Goal: Find specific page/section: Find specific page/section

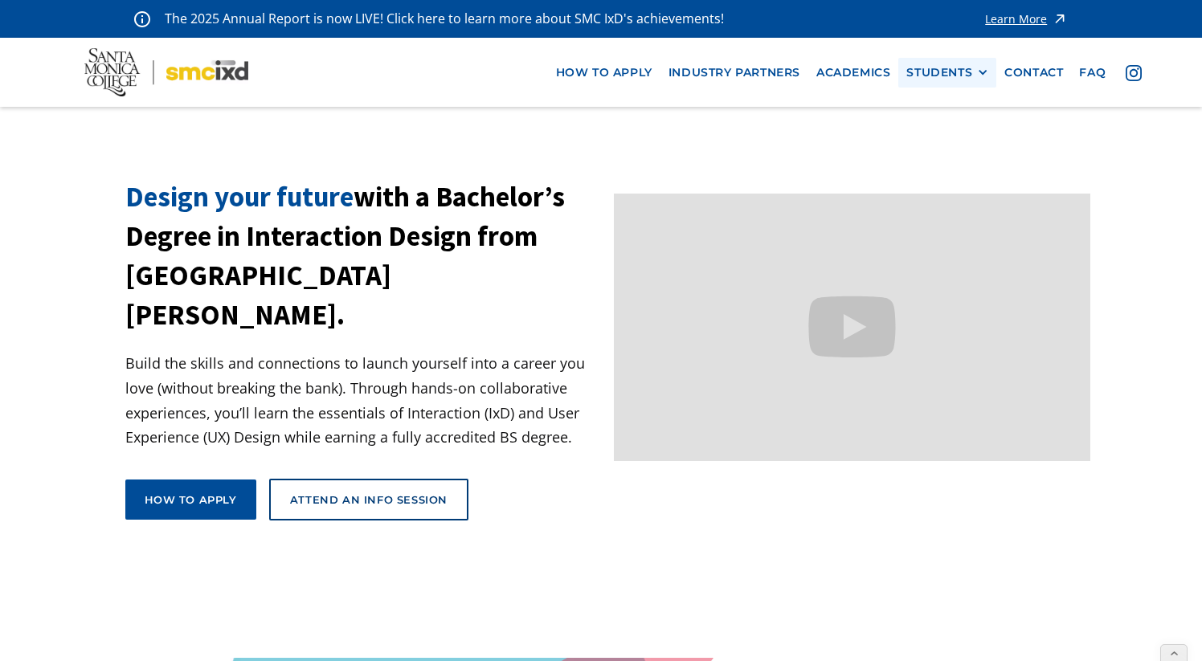
click at [926, 66] on div "STUDENTS" at bounding box center [939, 73] width 66 height 14
click at [956, 167] on link "Alumni" at bounding box center [978, 161] width 145 height 30
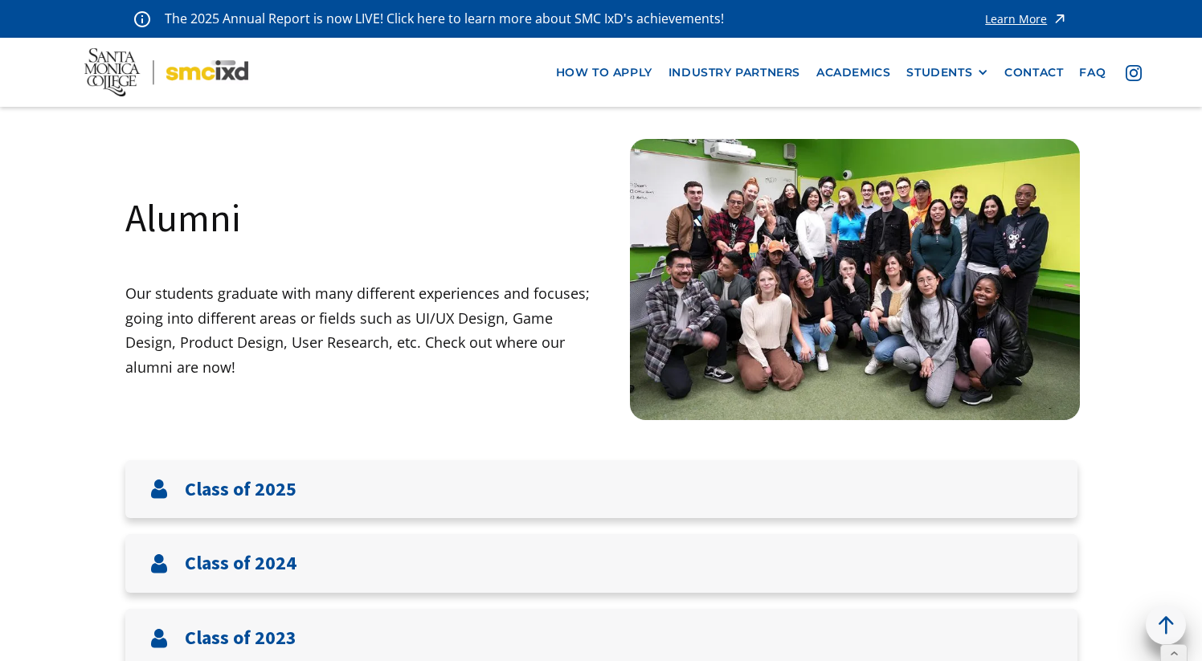
scroll to position [154, 0]
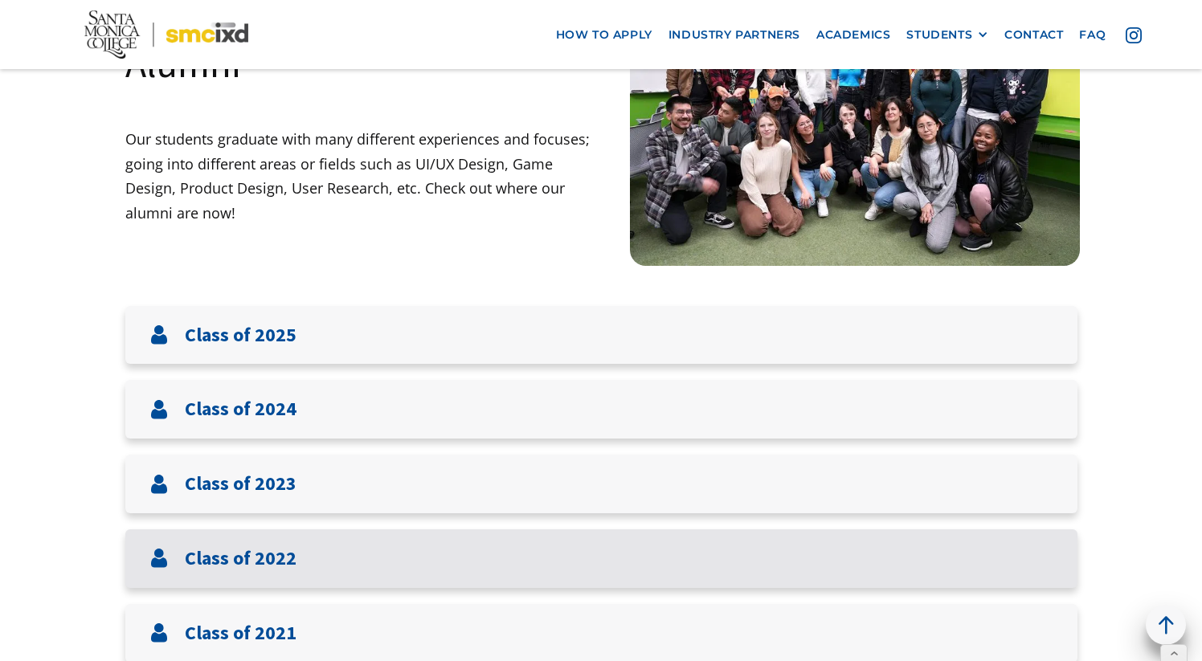
click at [305, 555] on div "Class of 2022" at bounding box center [601, 559] width 952 height 59
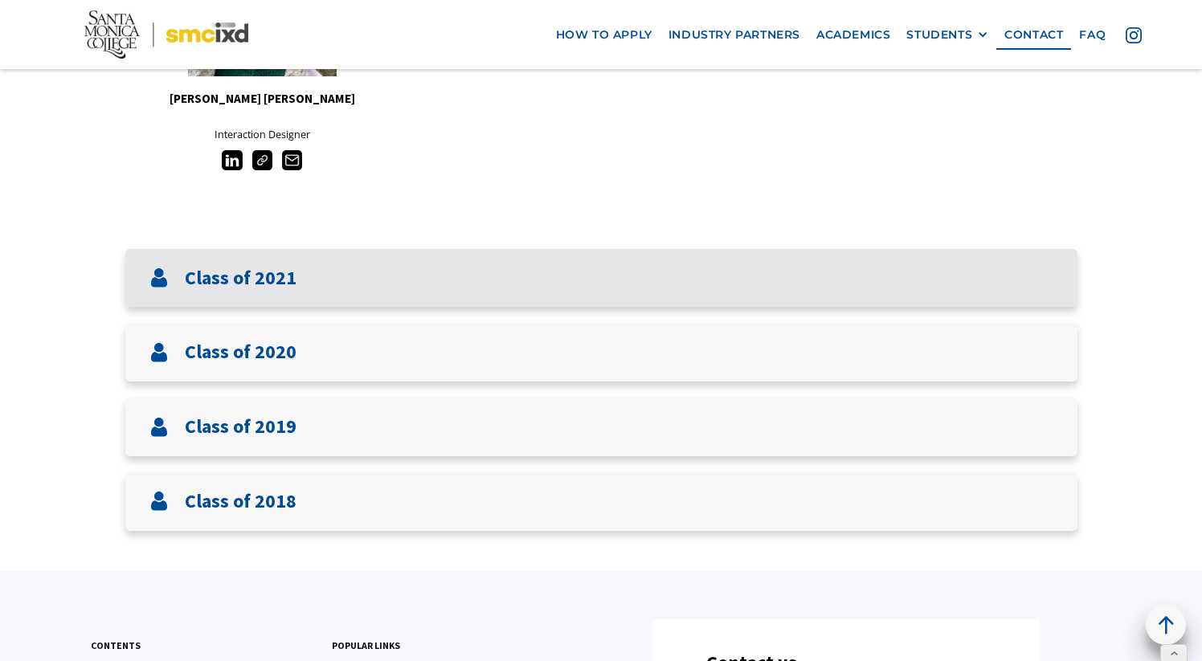
scroll to position [2370, 0]
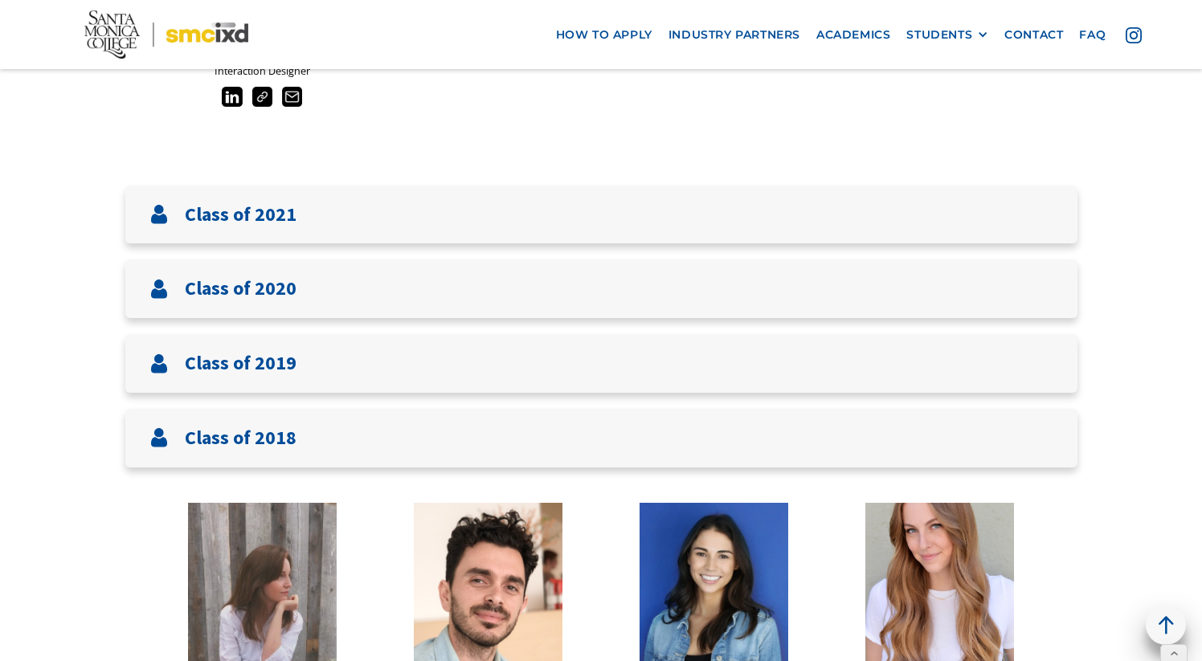
scroll to position [2443, 0]
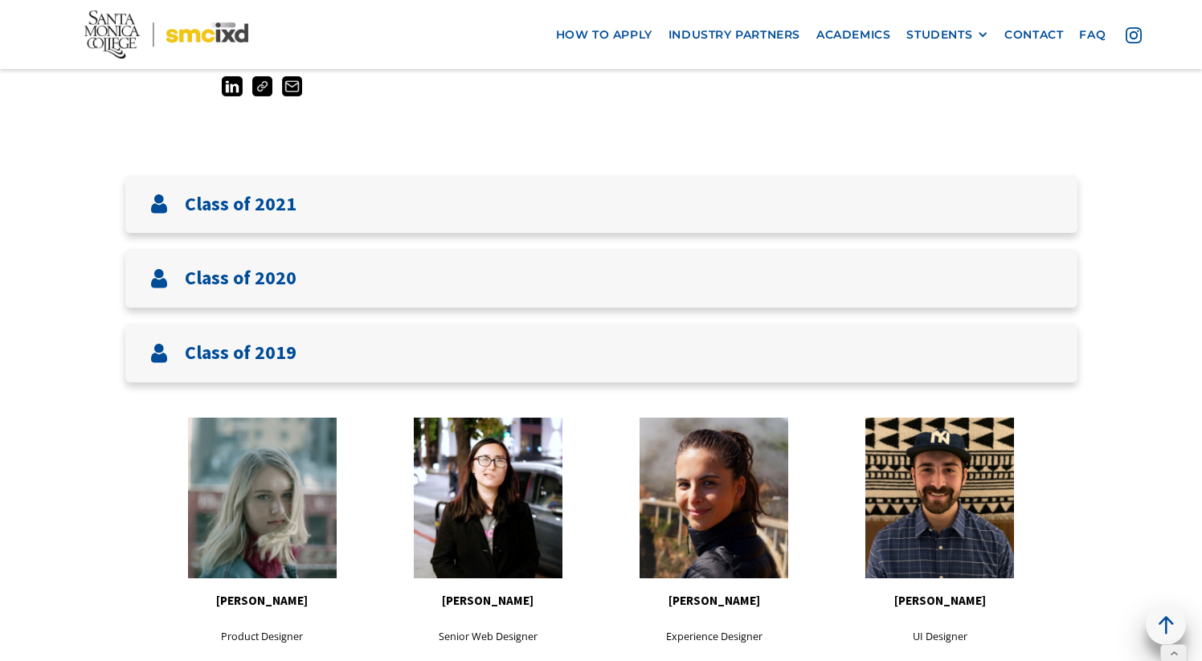
scroll to position [2452, 0]
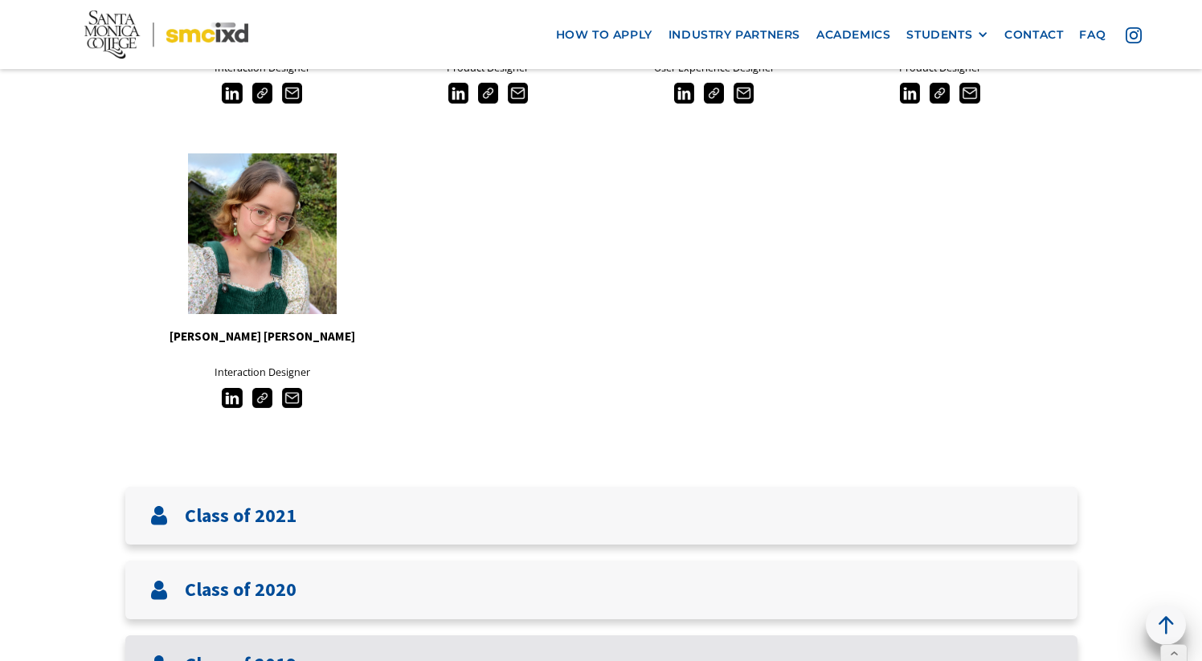
click at [428, 636] on div "Class of 2019" at bounding box center [601, 665] width 952 height 59
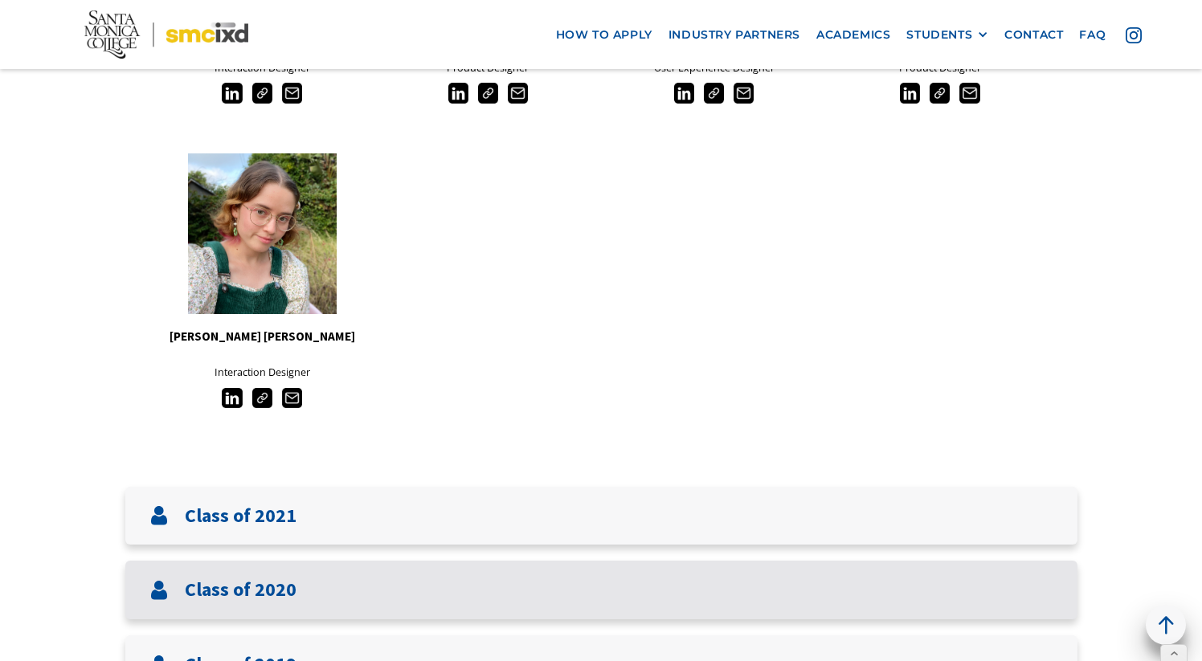
click at [395, 561] on div "Class of 2020" at bounding box center [601, 590] width 952 height 59
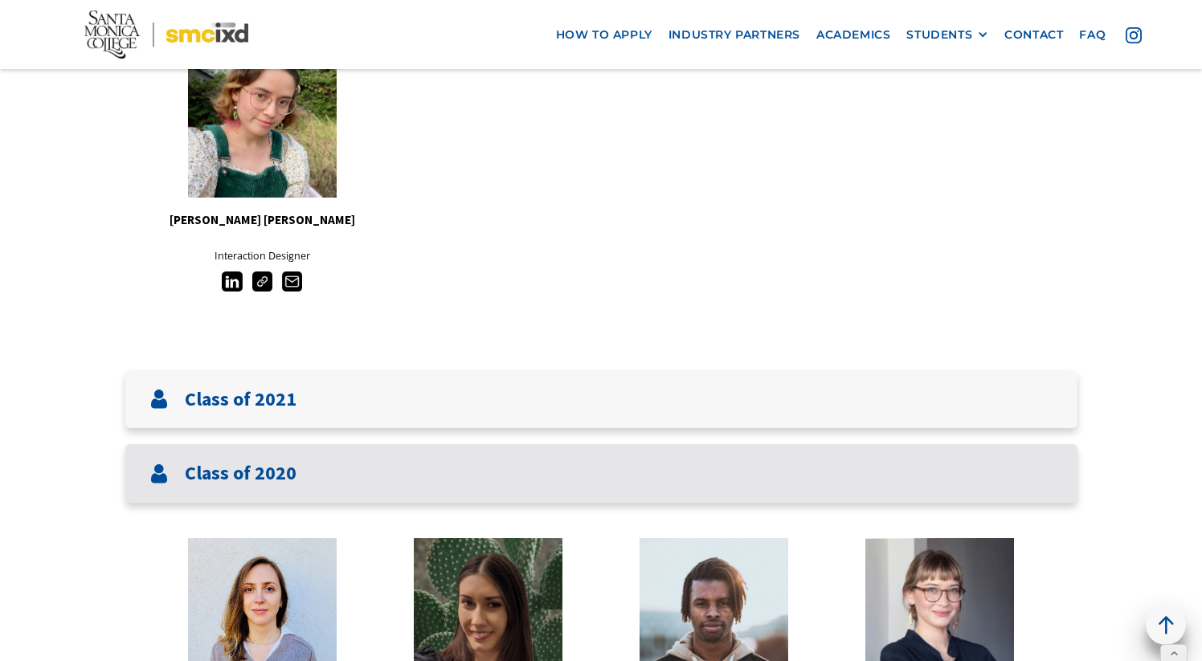
scroll to position [2237, 0]
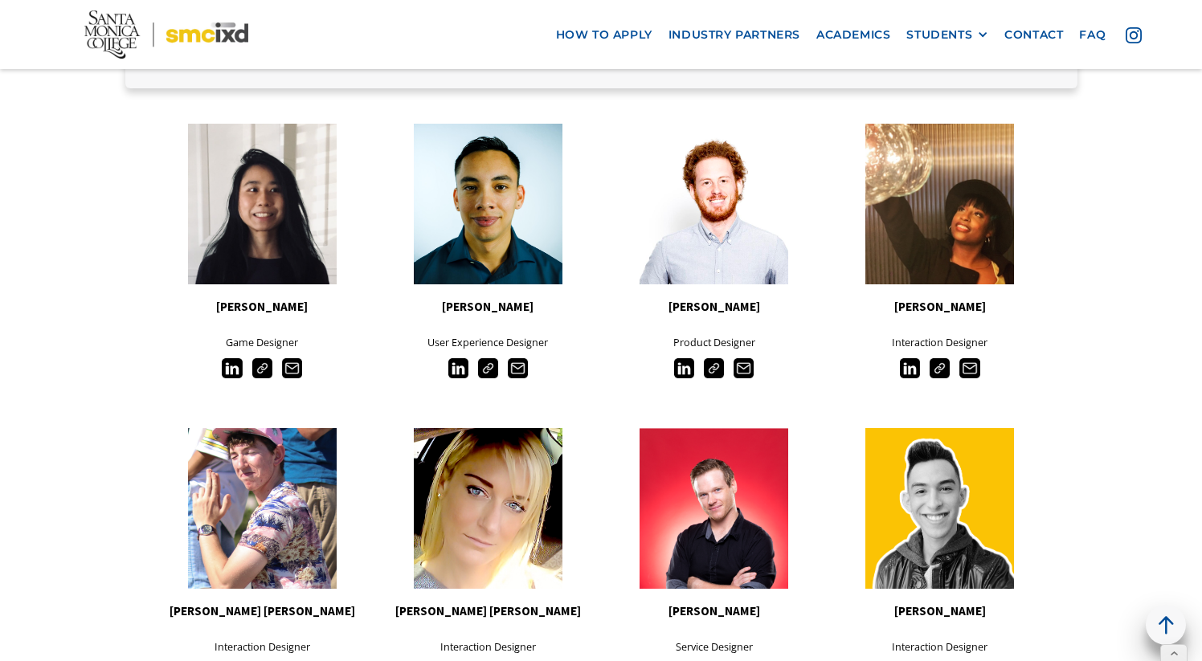
scroll to position [0, 0]
